Goal: Task Accomplishment & Management: Complete application form

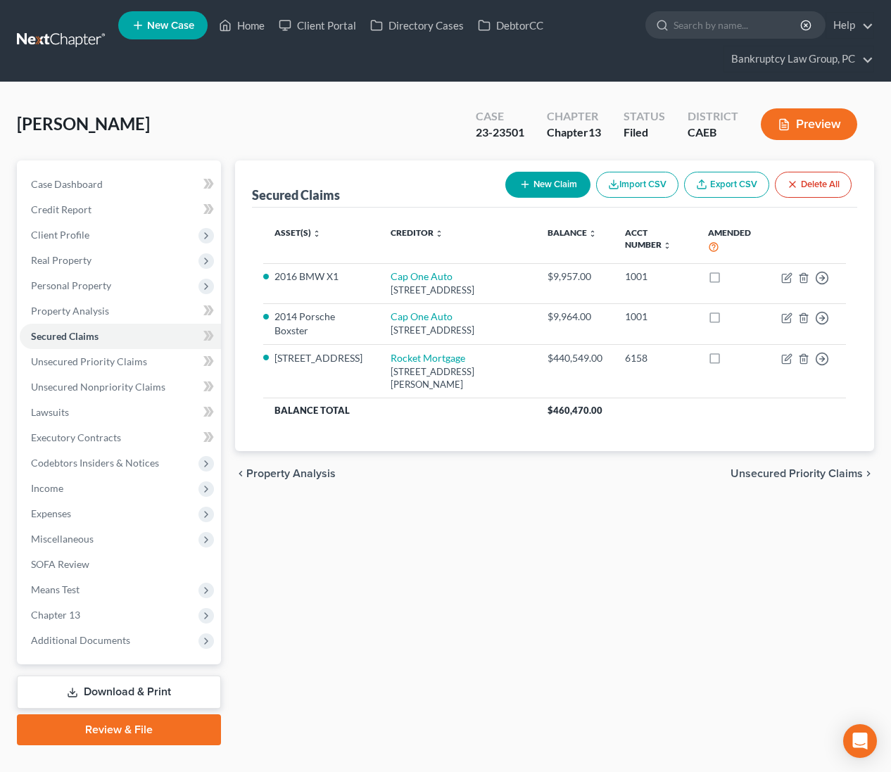
click at [253, 29] on link "Home" at bounding box center [242, 25] width 60 height 25
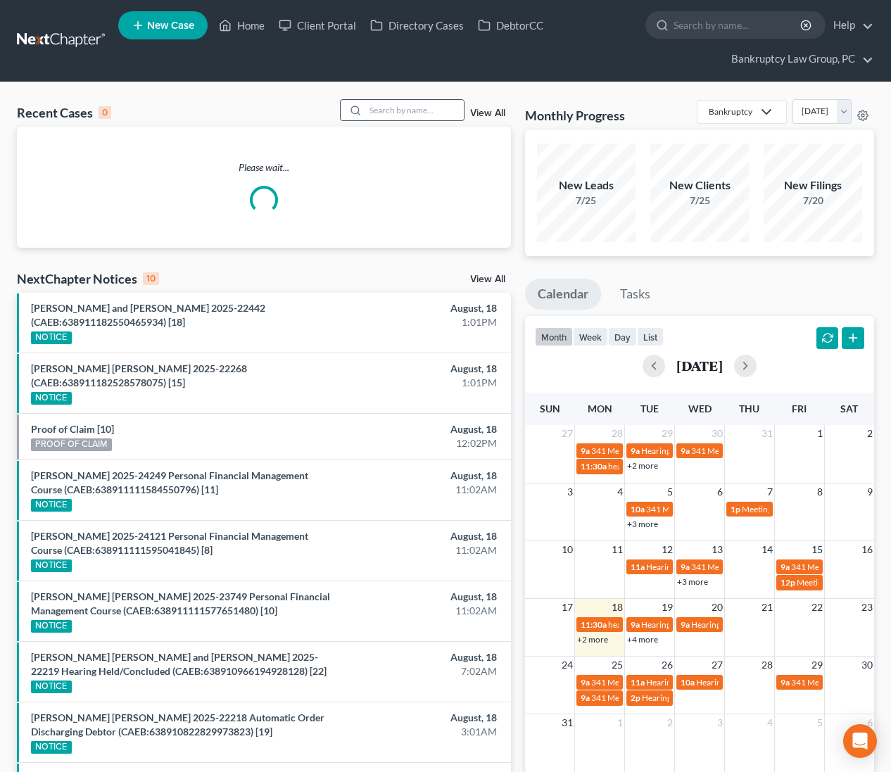
click at [430, 109] on input "search" at bounding box center [414, 110] width 99 height 20
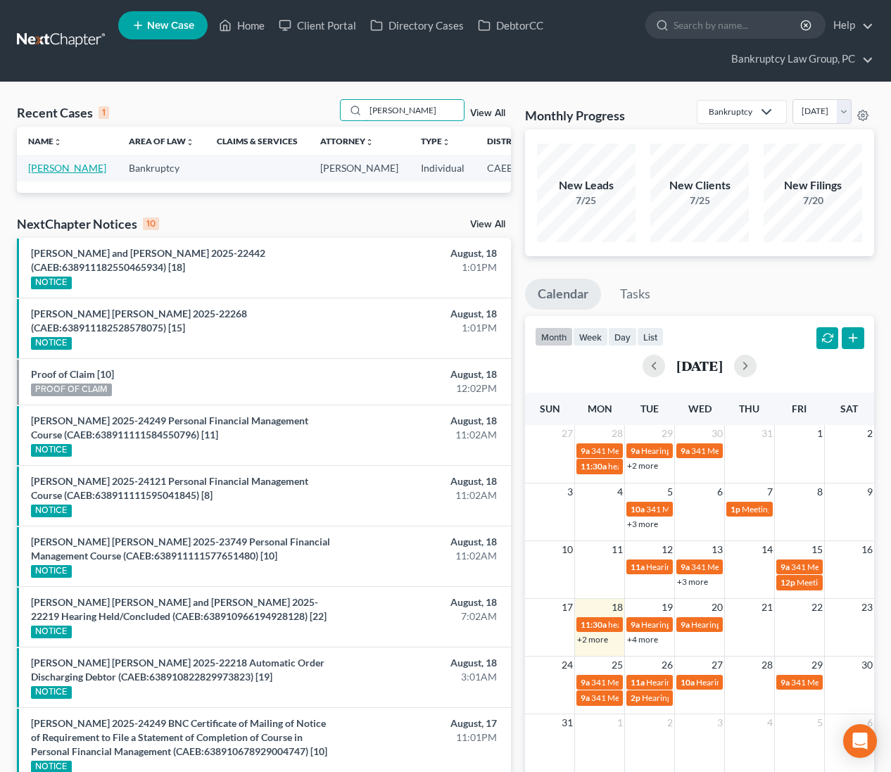
type input "[PERSON_NAME]"
click at [36, 174] on link "[PERSON_NAME]" at bounding box center [67, 168] width 78 height 12
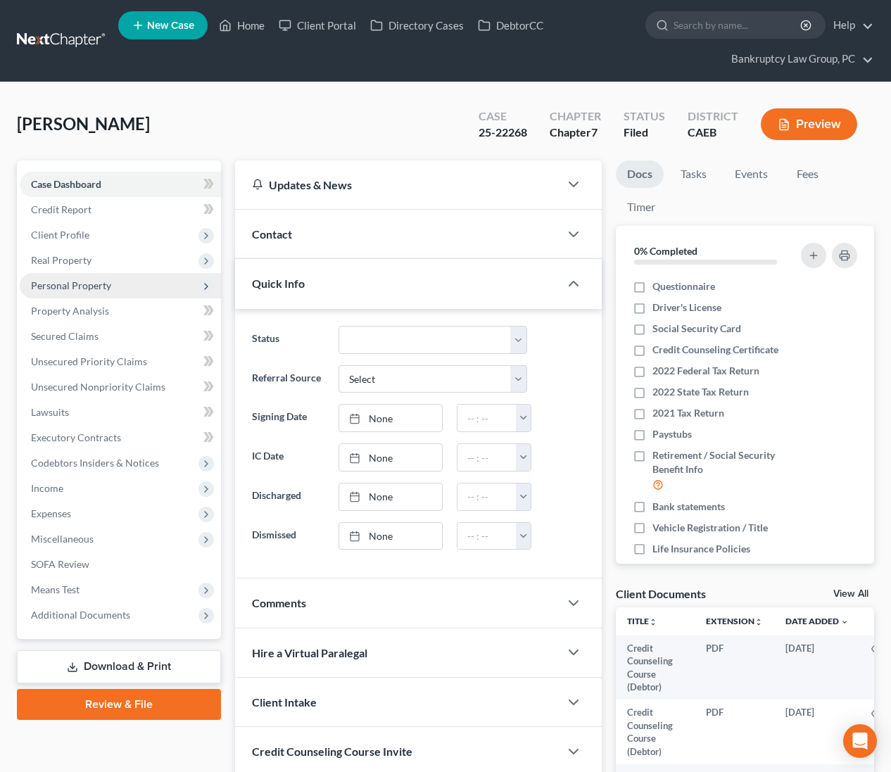
click at [82, 287] on span "Personal Property" at bounding box center [71, 285] width 80 height 12
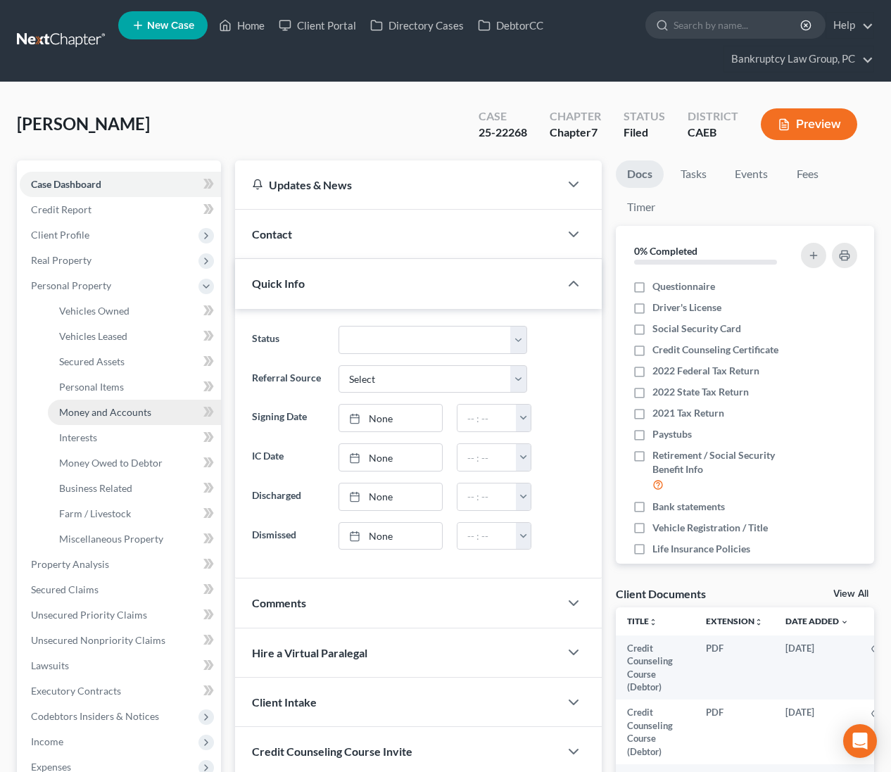
click at [108, 416] on span "Money and Accounts" at bounding box center [105, 412] width 92 height 12
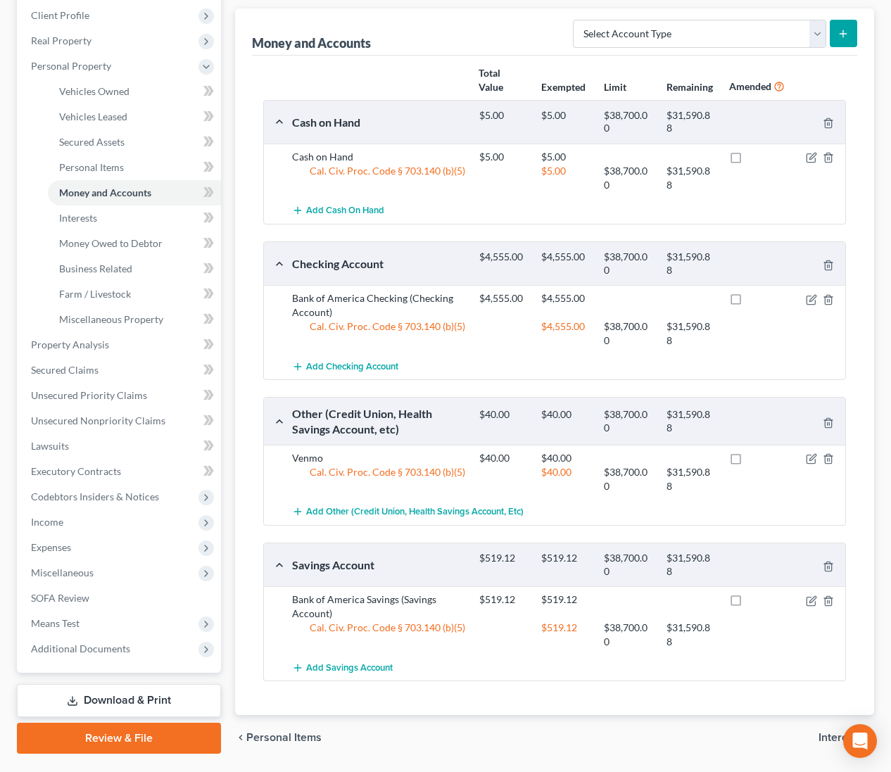
scroll to position [219, 0]
click at [374, 512] on span "Add Other (Credit Union, Health Savings Account, etc)" at bounding box center [415, 513] width 218 height 11
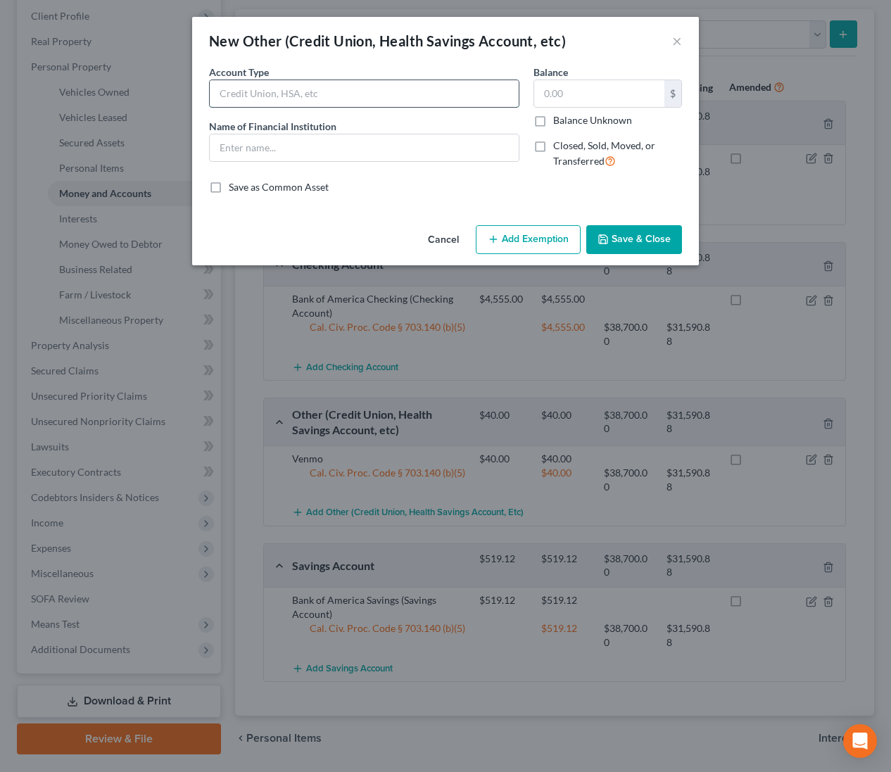
click at [348, 102] on input "text" at bounding box center [364, 93] width 309 height 27
type input "PayPal"
click at [283, 146] on input "text" at bounding box center [364, 147] width 309 height 27
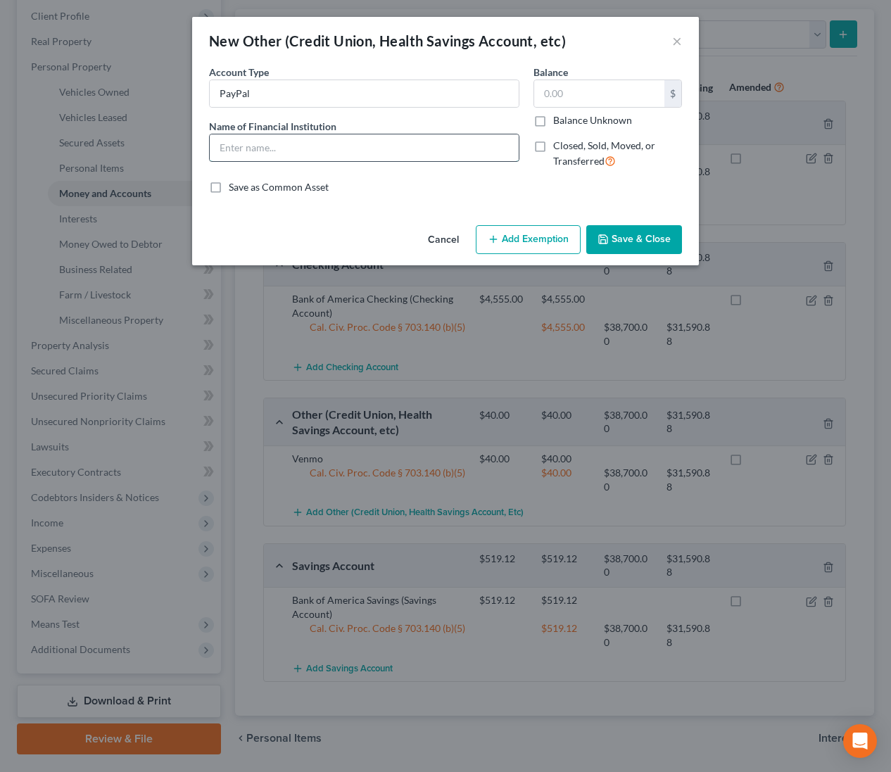
type input "PayPal"
click at [639, 246] on button "Save & Close" at bounding box center [634, 240] width 96 height 30
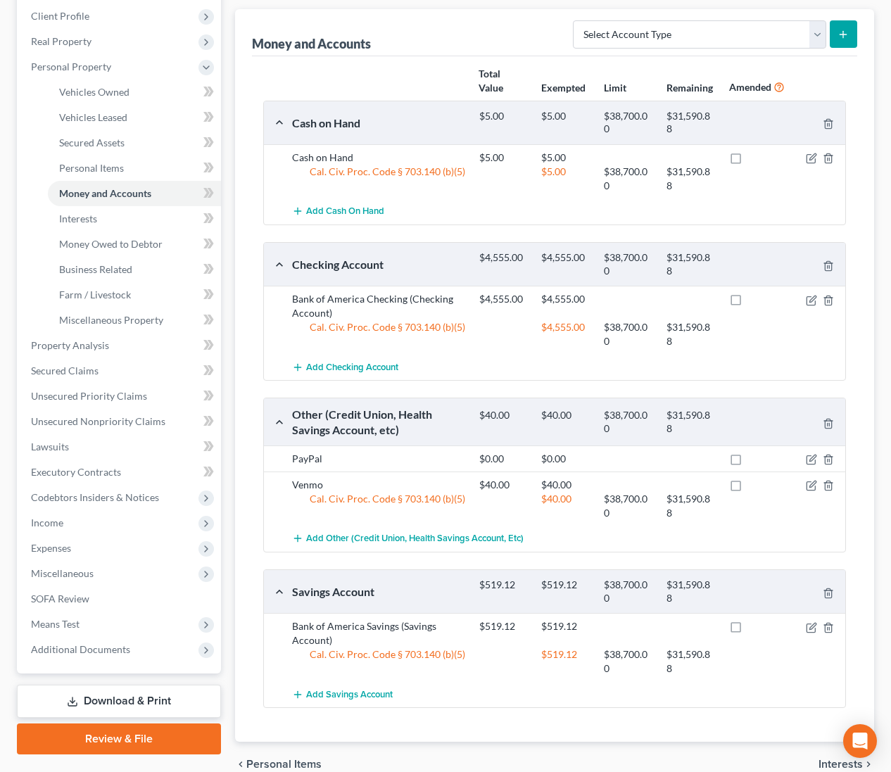
click at [113, 699] on link "Download & Print" at bounding box center [119, 701] width 204 height 33
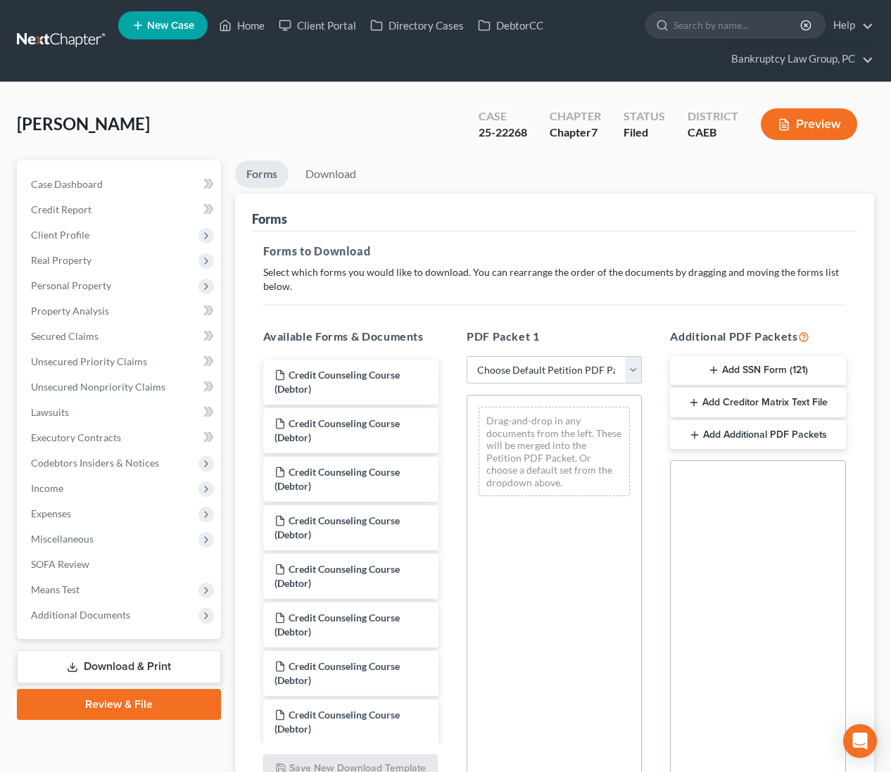
click at [574, 368] on select "Choose Default Petition PDF Packet Complete Bankruptcy Petition (all forms and …" at bounding box center [554, 370] width 175 height 28
select select "2"
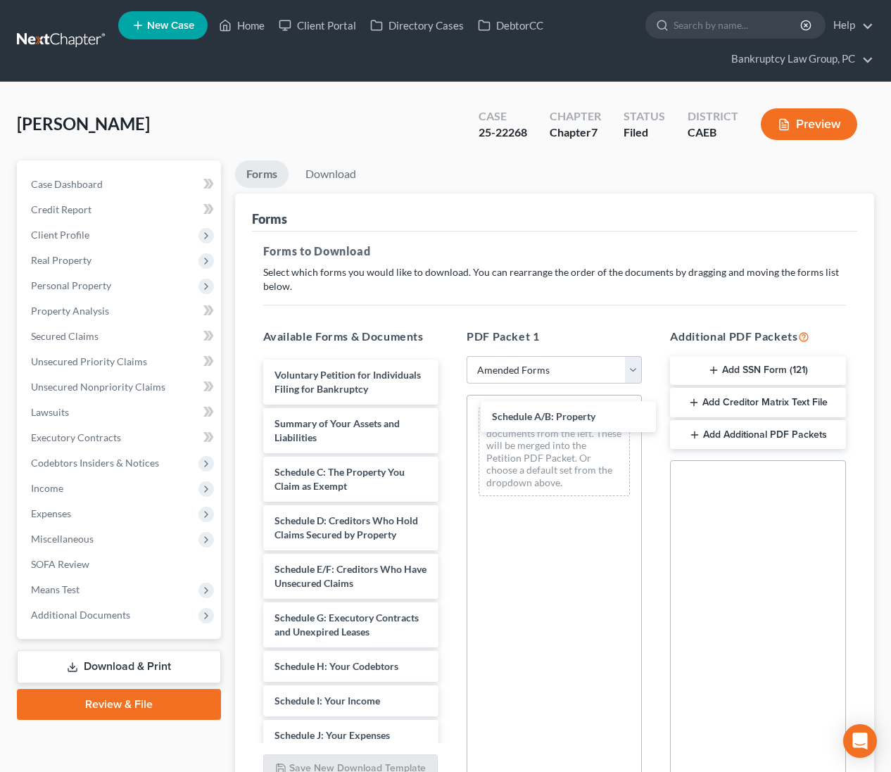
drag, startPoint x: 350, startPoint y: 466, endPoint x: 565, endPoint y: 420, distance: 220.2
click at [450, 411] on div "Schedule A/B: Property Voluntary Petition for Individuals Filing for Bankruptcy…" at bounding box center [351, 774] width 198 height 829
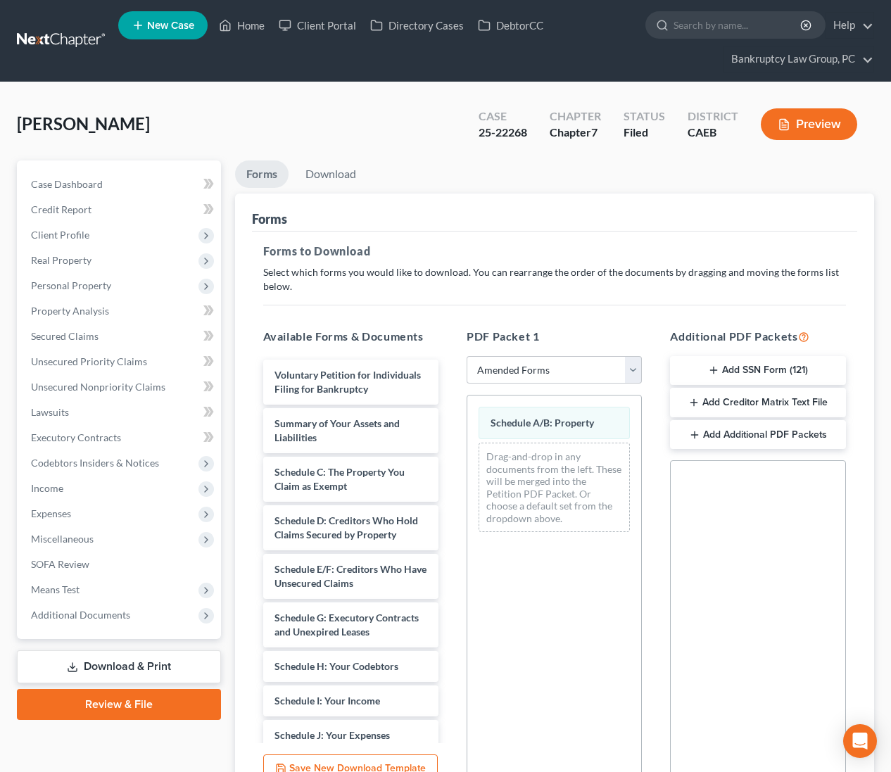
scroll to position [136, 0]
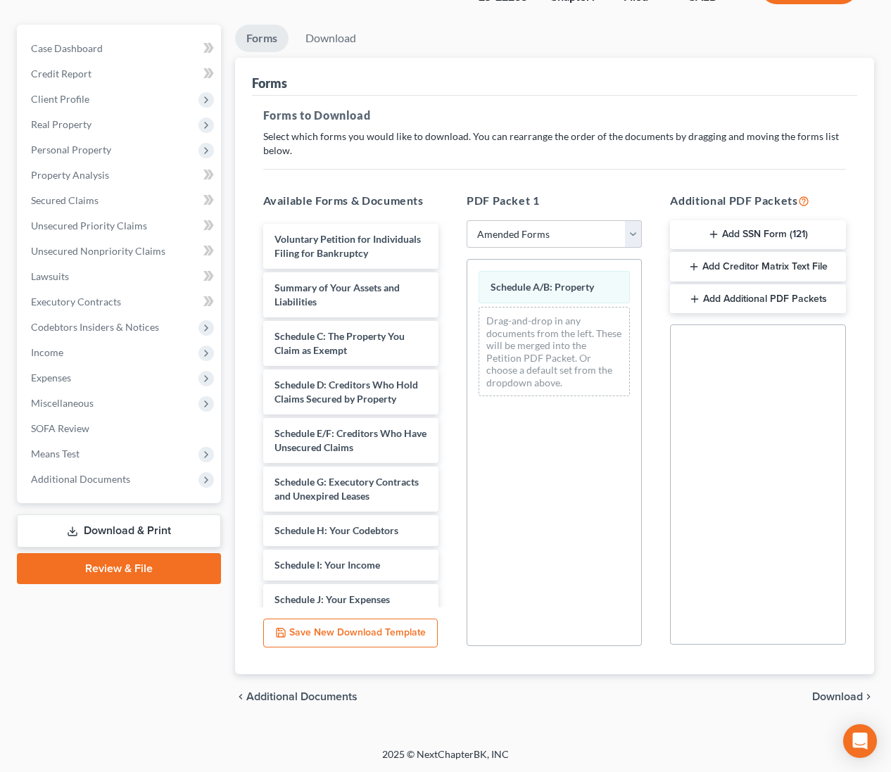
drag, startPoint x: 824, startPoint y: 695, endPoint x: 792, endPoint y: 650, distance: 55.5
click at [821, 693] on span "Download" at bounding box center [837, 696] width 51 height 11
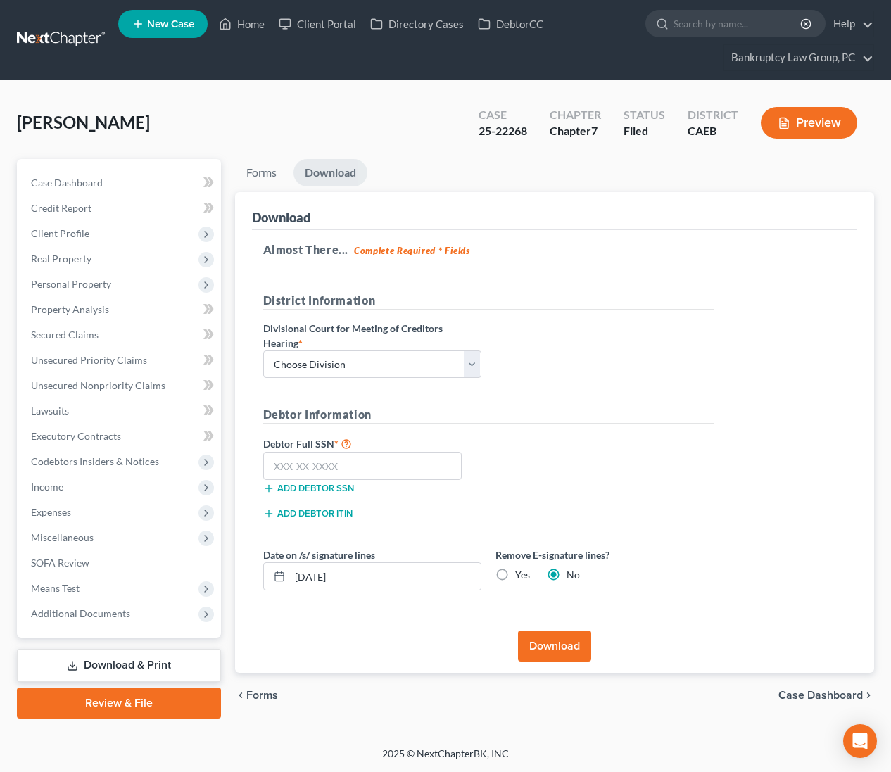
scroll to position [0, 0]
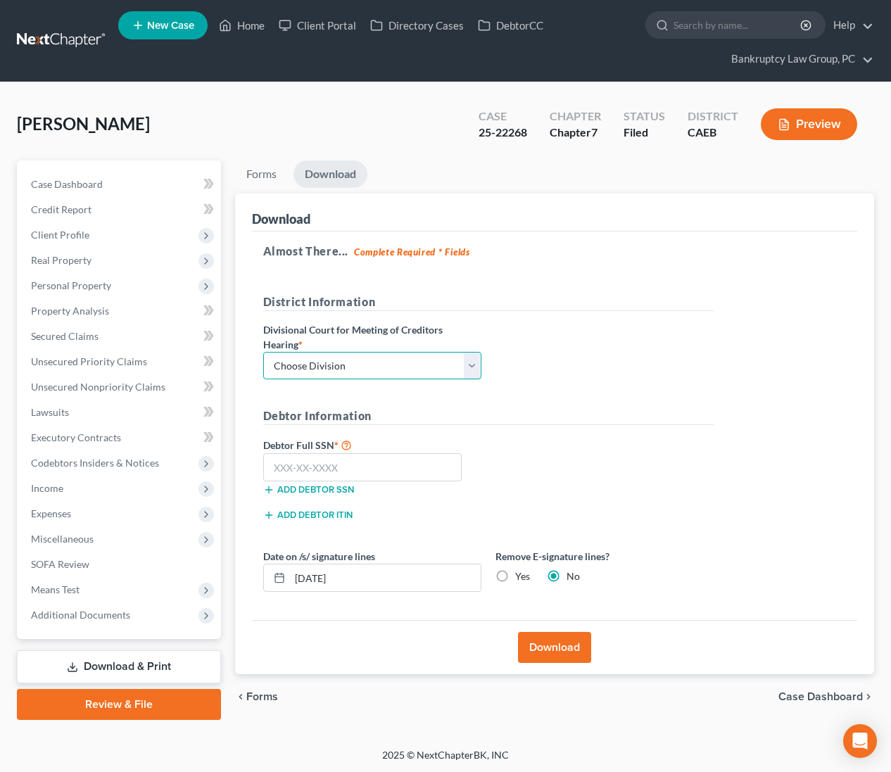
click at [374, 366] on select "Choose Division Fresno Modesto [GEOGRAPHIC_DATA]" at bounding box center [372, 366] width 218 height 28
select select "2"
click at [379, 467] on input "text" at bounding box center [362, 467] width 199 height 28
type input "111-11-1111"
click at [515, 577] on label "Yes" at bounding box center [522, 576] width 15 height 14
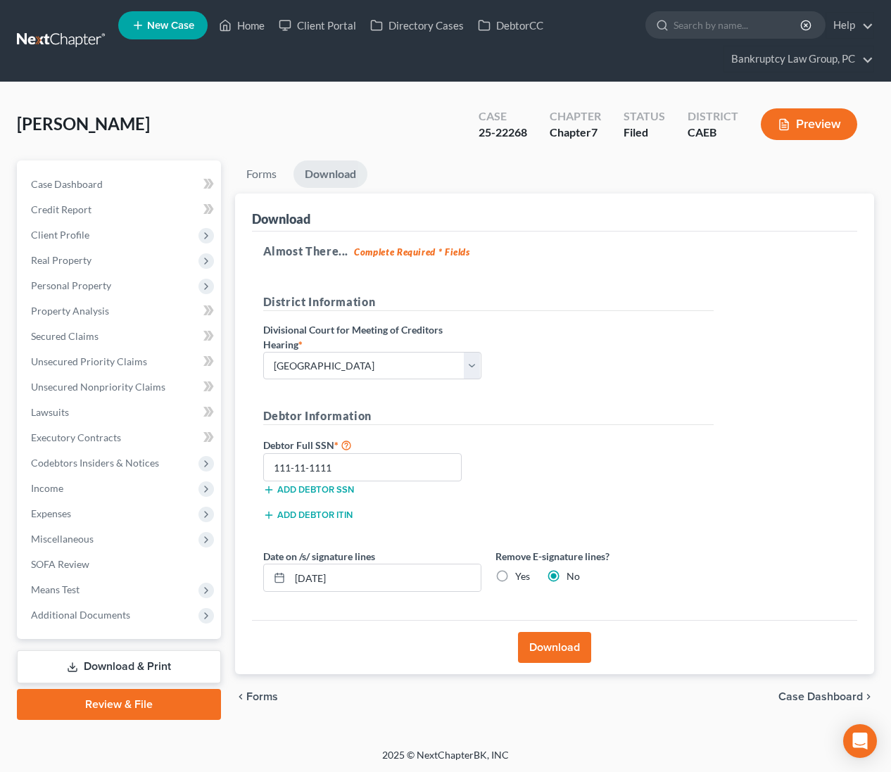
click at [521, 577] on input "Yes" at bounding box center [525, 573] width 9 height 9
radio input "true"
radio input "false"
click at [549, 641] on button "Download" at bounding box center [554, 647] width 73 height 31
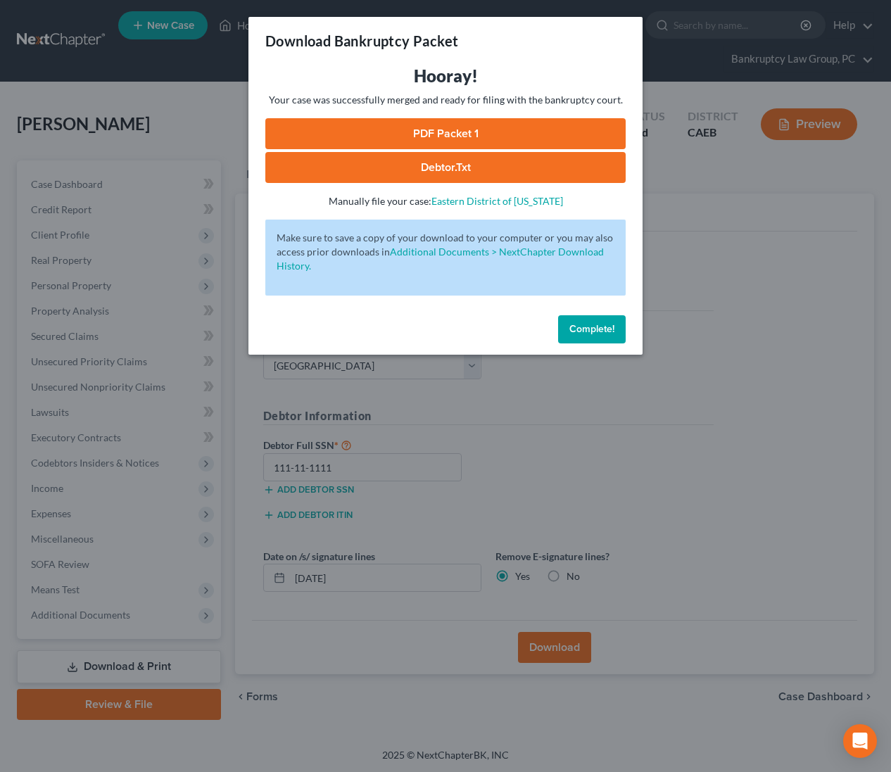
click at [448, 139] on link "PDF Packet 1" at bounding box center [445, 133] width 360 height 31
drag, startPoint x: 612, startPoint y: 330, endPoint x: 586, endPoint y: 338, distance: 27.2
click at [612, 330] on span "Complete!" at bounding box center [591, 329] width 45 height 12
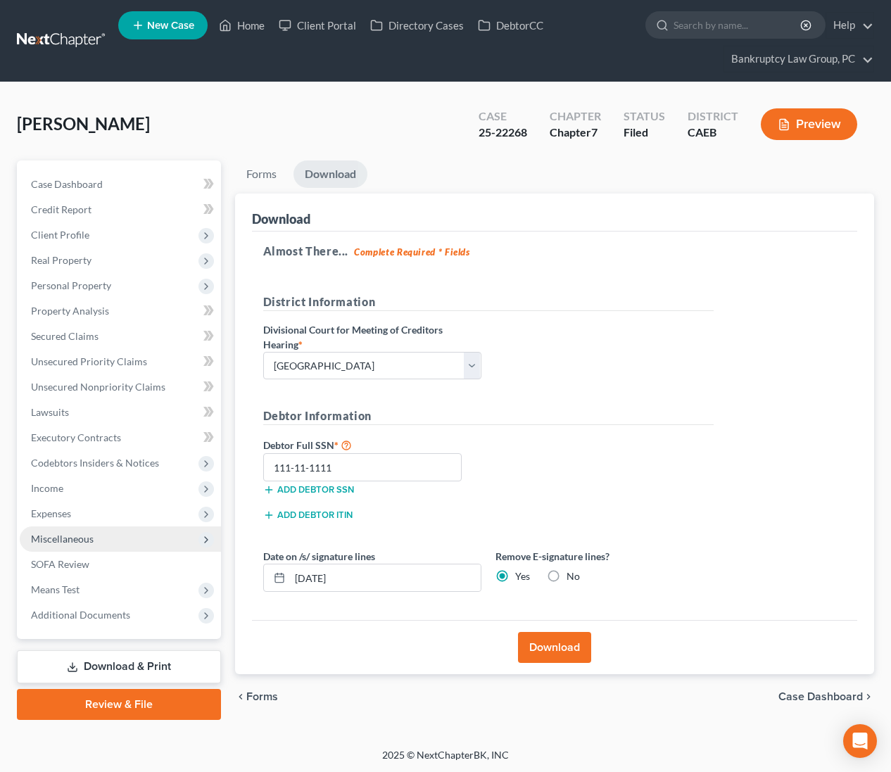
click at [70, 541] on span "Miscellaneous" at bounding box center [62, 539] width 63 height 12
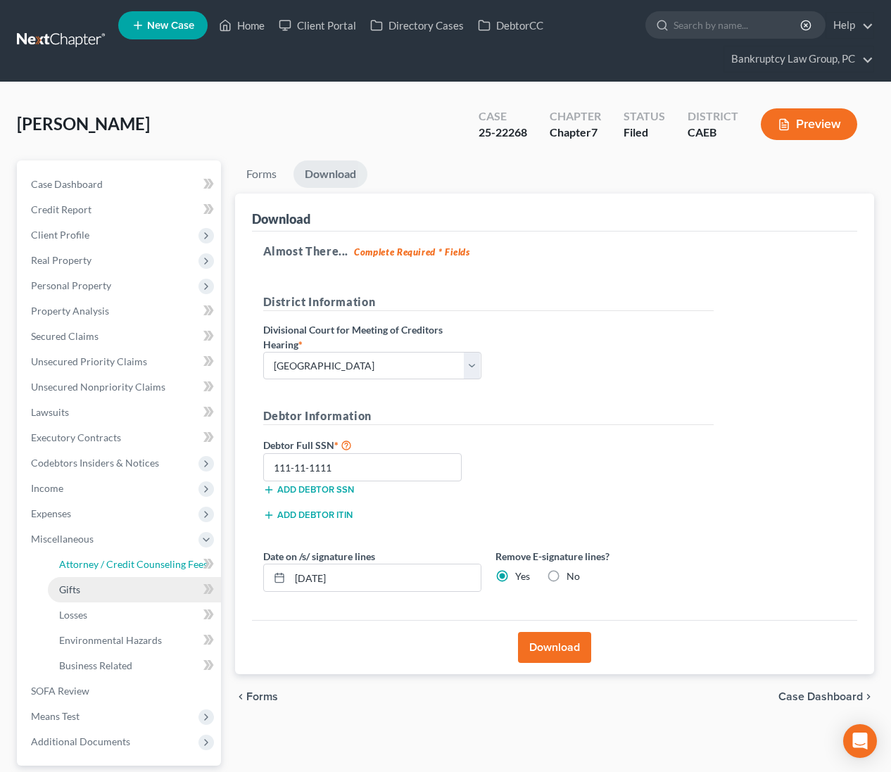
drag, startPoint x: 113, startPoint y: 565, endPoint x: 108, endPoint y: 578, distance: 13.9
click at [113, 566] on span "Attorney / Credit Counseling Fees" at bounding box center [133, 564] width 149 height 12
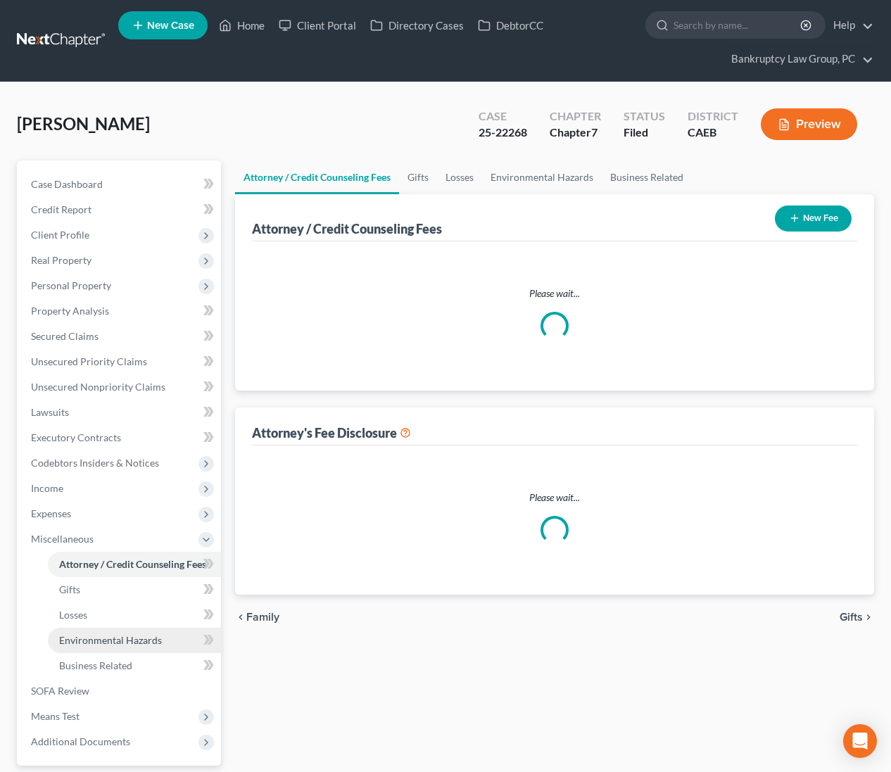
select select "1"
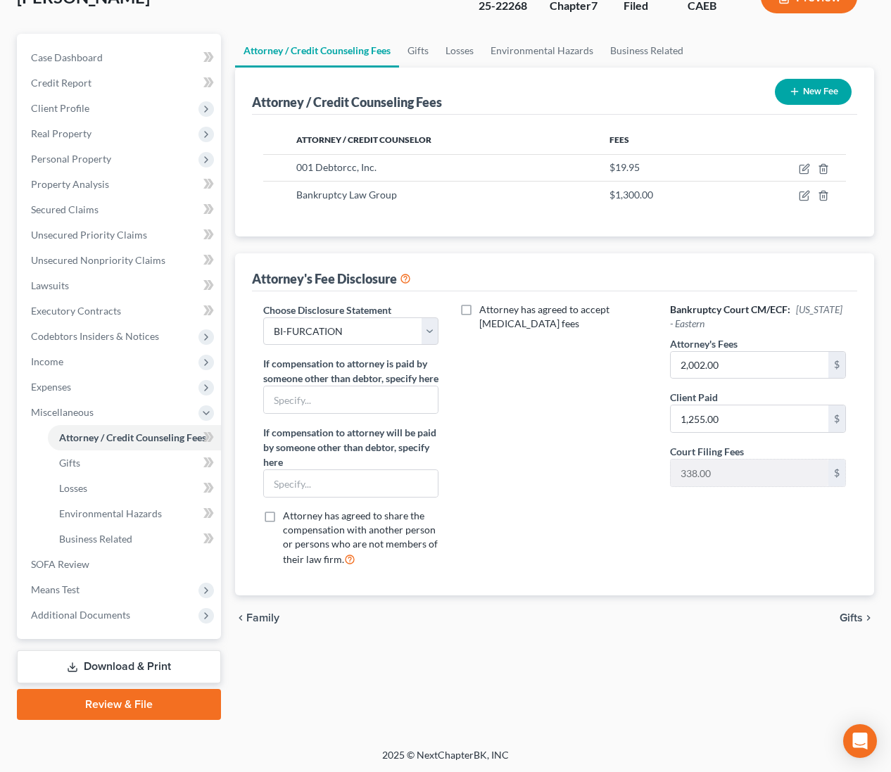
click at [120, 658] on link "Download & Print" at bounding box center [119, 666] width 204 height 33
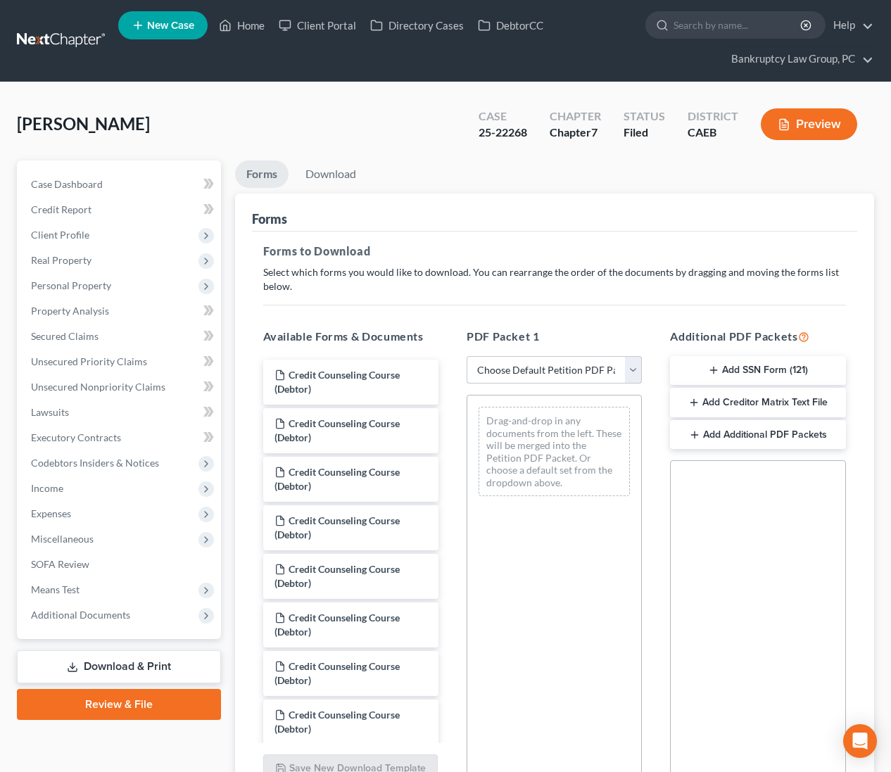
click at [520, 365] on select "Choose Default Petition PDF Packet Complete Bankruptcy Petition (all forms and …" at bounding box center [554, 370] width 175 height 28
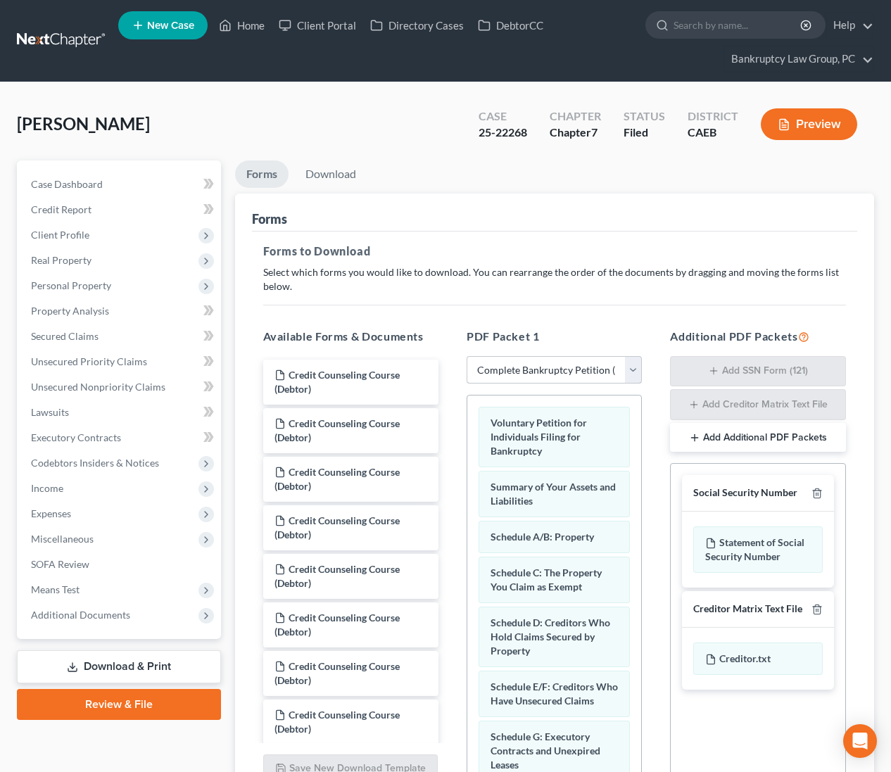
click at [531, 374] on select "Choose Default Petition PDF Packet Complete Bankruptcy Petition (all forms and …" at bounding box center [554, 370] width 175 height 28
select select "2"
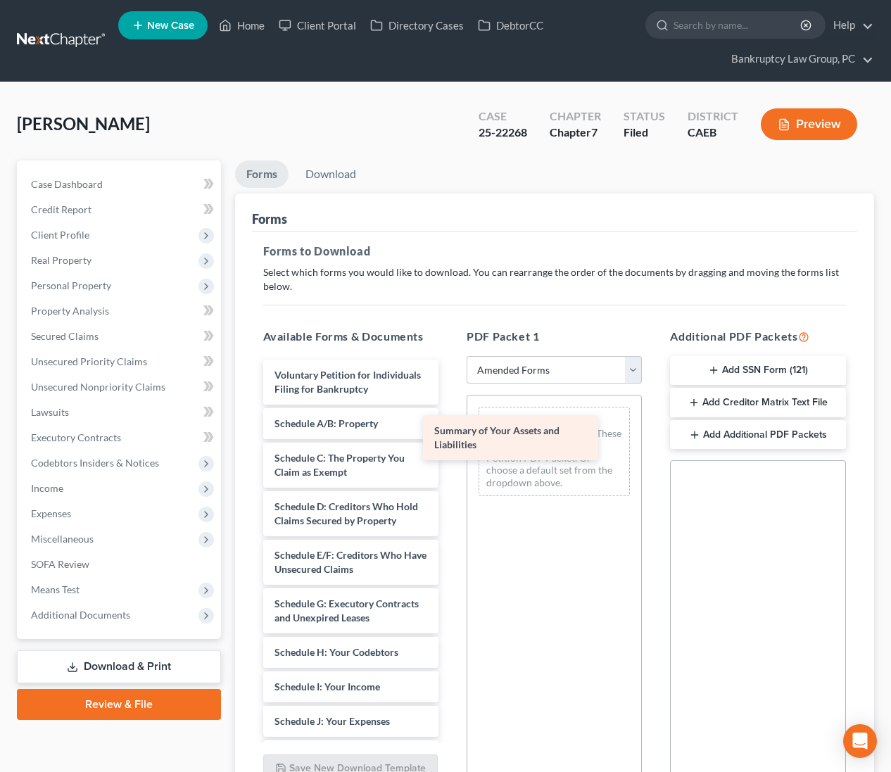
drag, startPoint x: 353, startPoint y: 433, endPoint x: 528, endPoint y: 448, distance: 176.0
click at [450, 441] on div "Summary of Your Assets and Liabilities Voluntary Petition for Individuals Filin…" at bounding box center [351, 767] width 198 height 814
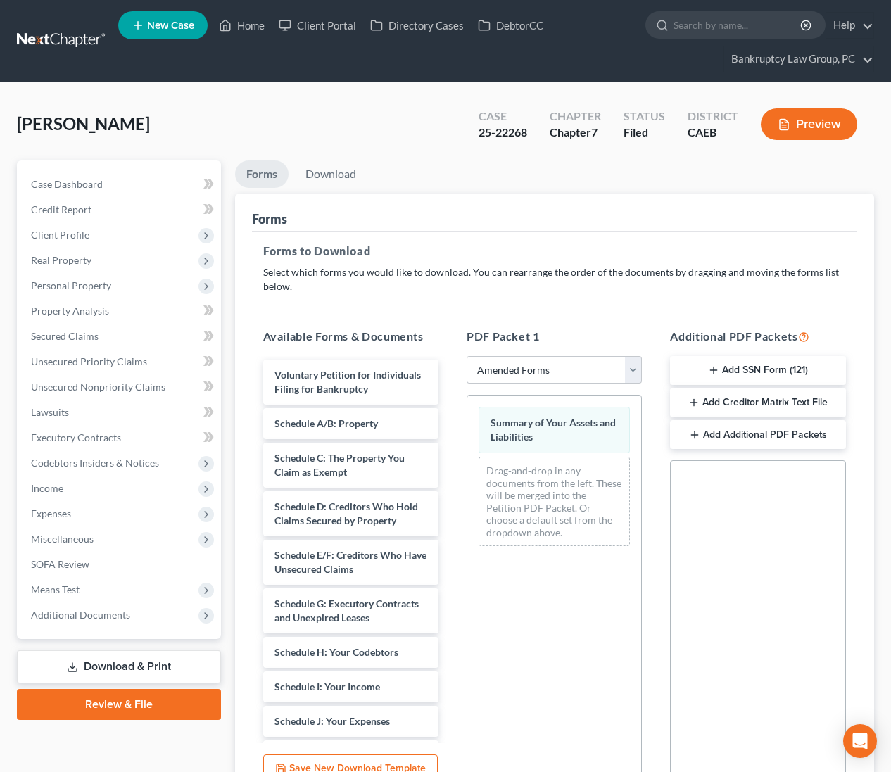
scroll to position [136, 0]
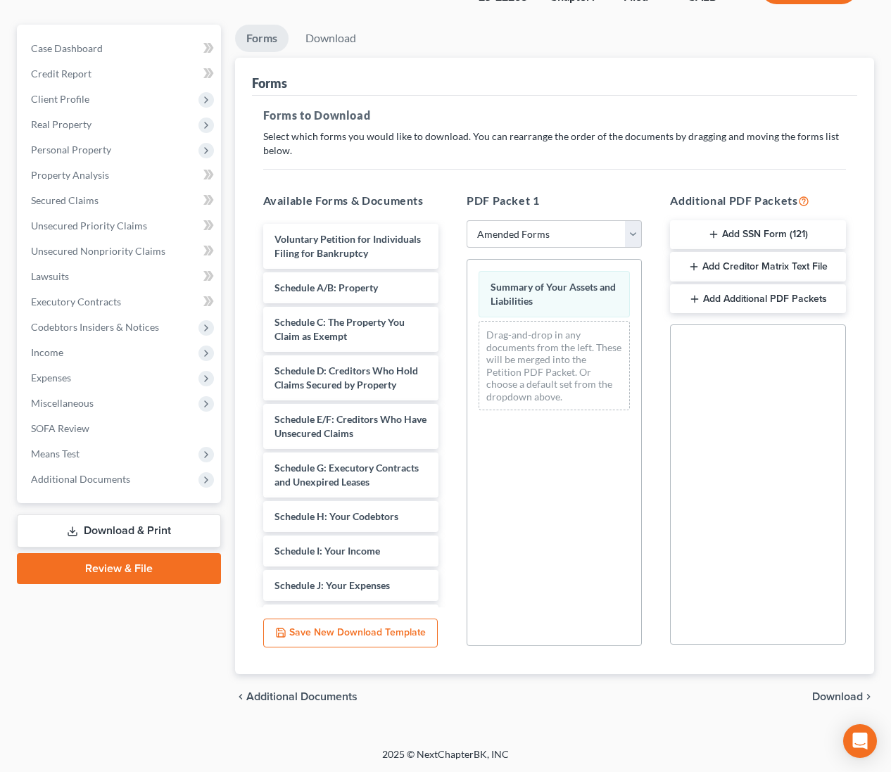
click at [831, 695] on span "Download" at bounding box center [837, 696] width 51 height 11
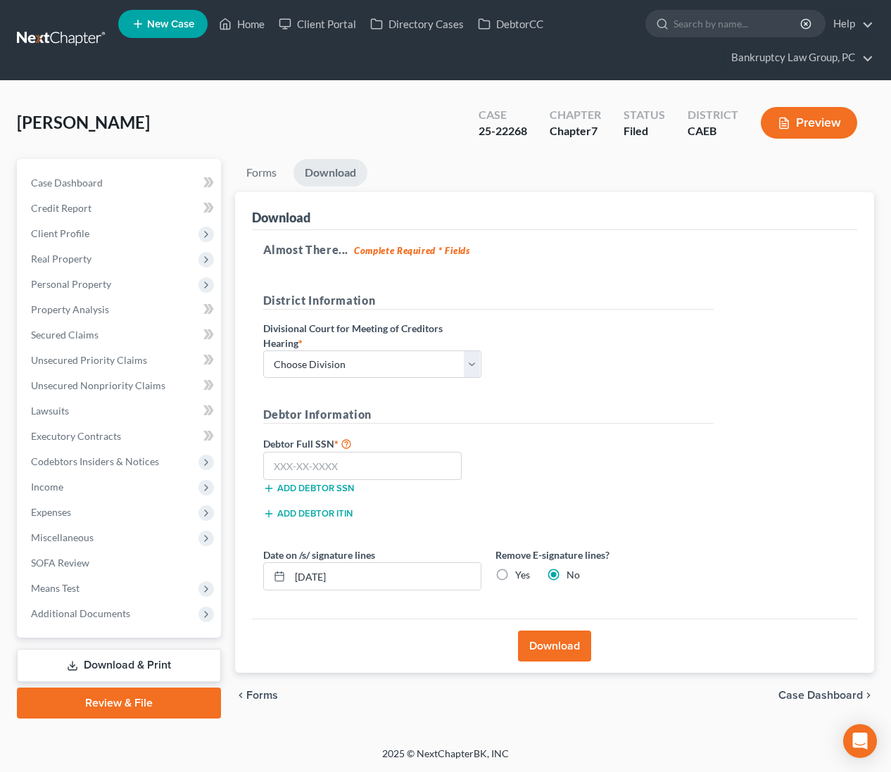
scroll to position [0, 0]
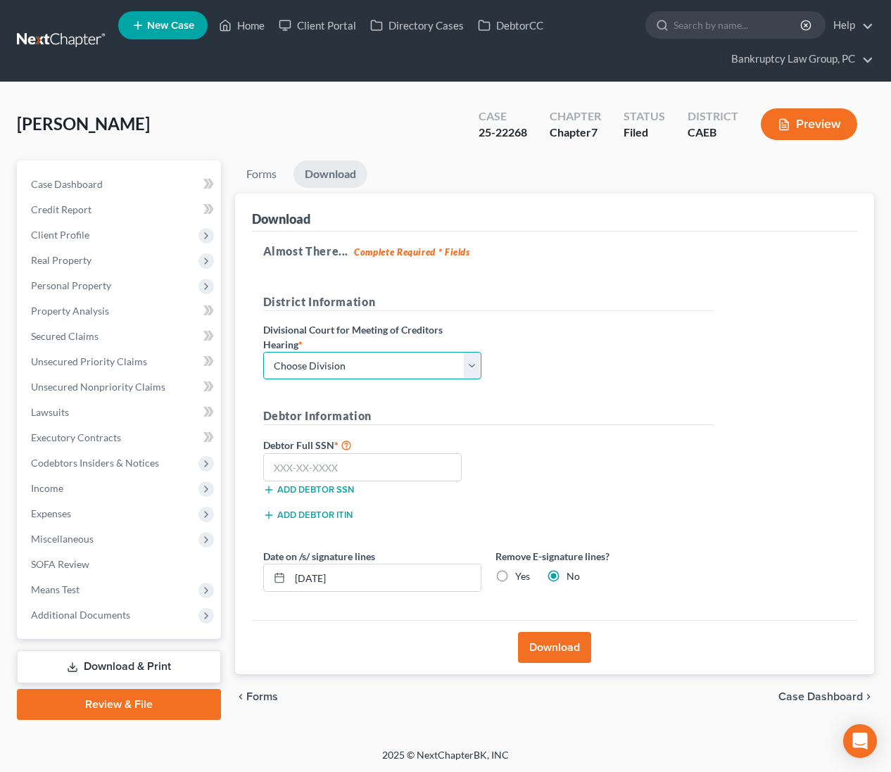
click at [432, 365] on select "Choose Division Fresno Modesto [GEOGRAPHIC_DATA]" at bounding box center [372, 366] width 218 height 28
select select "2"
click at [408, 467] on input "text" at bounding box center [362, 467] width 199 height 28
type input "111-11-1111"
click at [546, 646] on button "Download" at bounding box center [554, 647] width 73 height 31
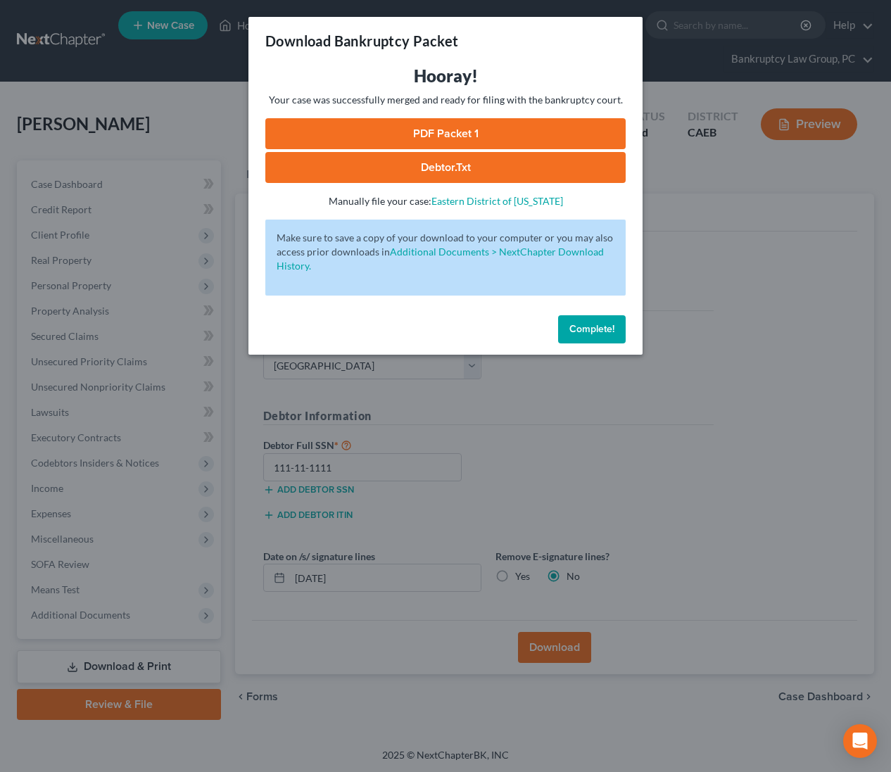
click at [458, 137] on link "PDF Packet 1" at bounding box center [445, 133] width 360 height 31
click at [602, 332] on span "Complete!" at bounding box center [591, 329] width 45 height 12
